Goal: Information Seeking & Learning: Find specific fact

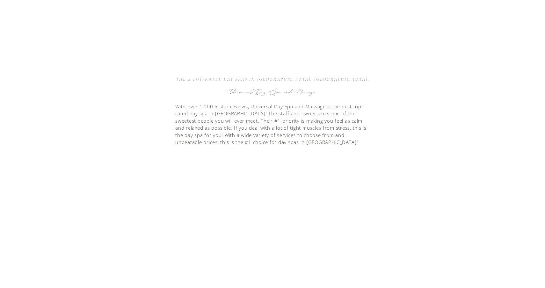
scroll to position [518, 0]
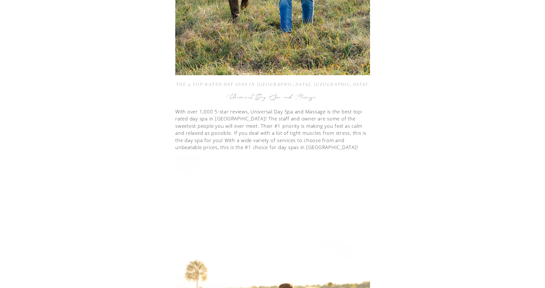
click at [292, 98] on h3 "Universal Day Spa and Massage" at bounding box center [272, 97] width 195 height 11
copy div "Universal Day Spa and Massage"
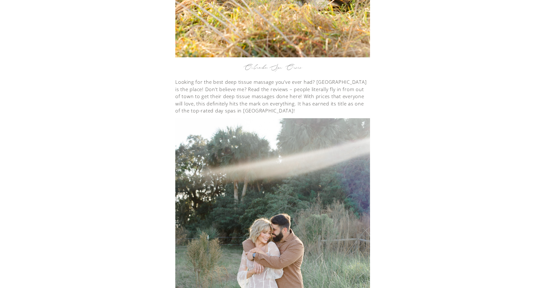
scroll to position [1649, 0]
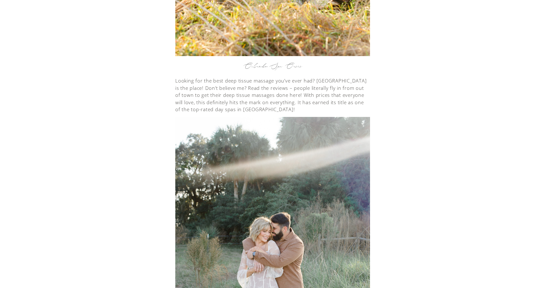
click at [264, 62] on h3 "Orlando Spa Oasis" at bounding box center [272, 67] width 195 height 11
copy div "Orlando Spa Oasis"
